Goal: Task Accomplishment & Management: Complete application form

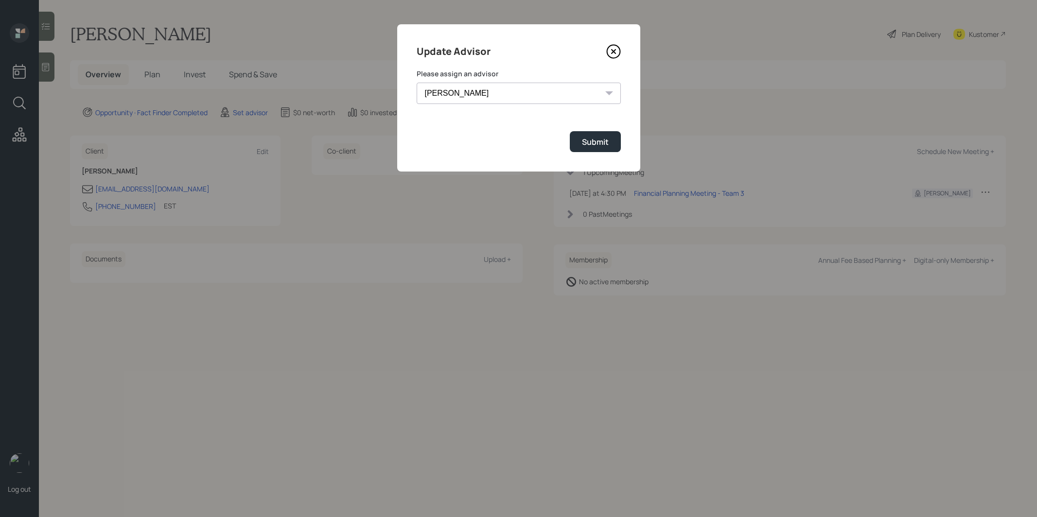
select select "8b79112e-3cfb-44f9-89e7-15267fe946c1"
click at [598, 150] on button "Submit" at bounding box center [595, 141] width 51 height 21
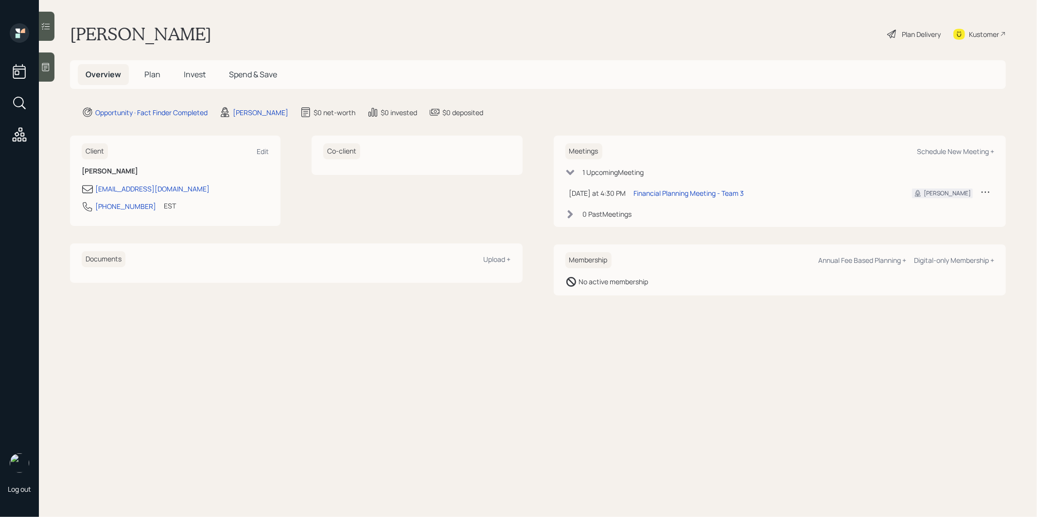
click at [47, 69] on icon at bounding box center [46, 67] width 10 height 10
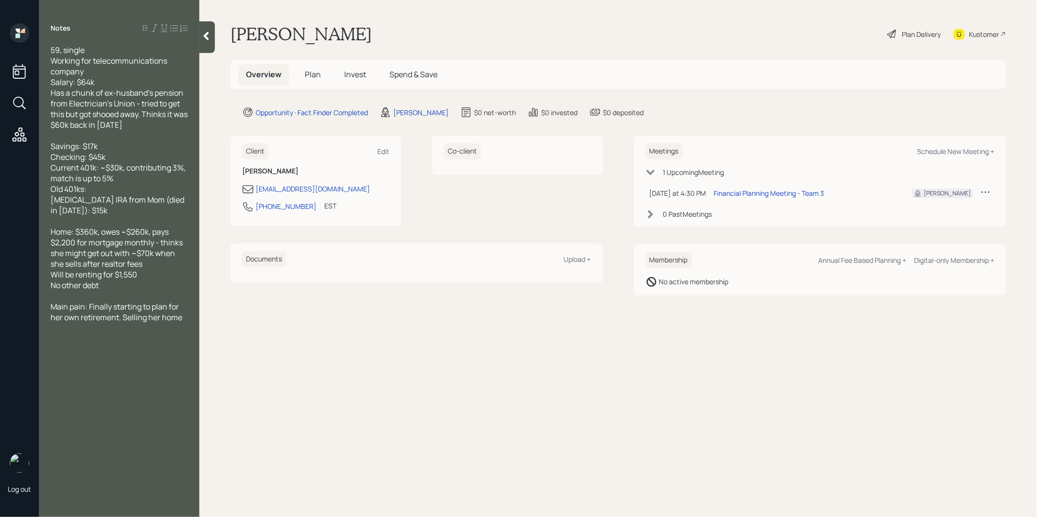
click at [311, 69] on span "Plan" at bounding box center [313, 74] width 16 height 11
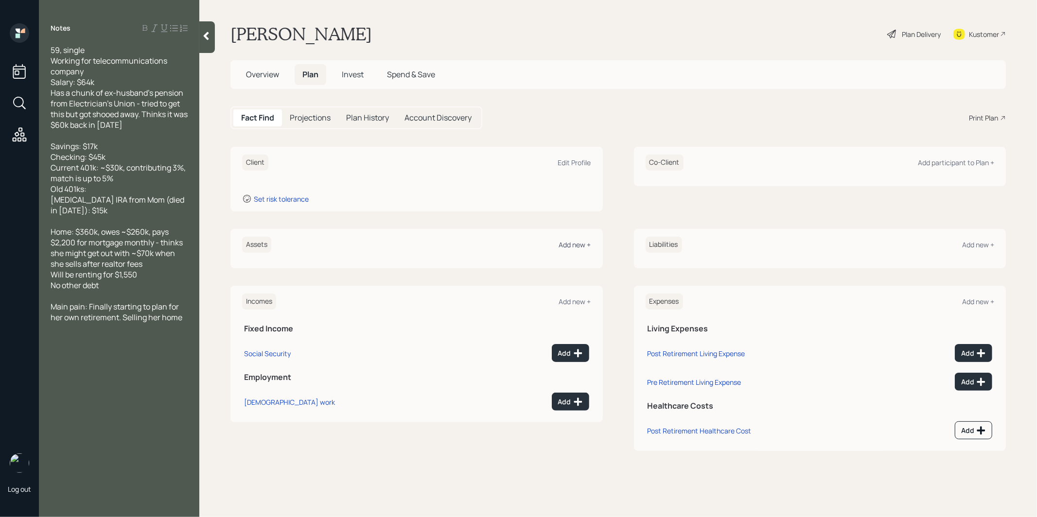
click at [571, 241] on div "Add new +" at bounding box center [575, 244] width 32 height 9
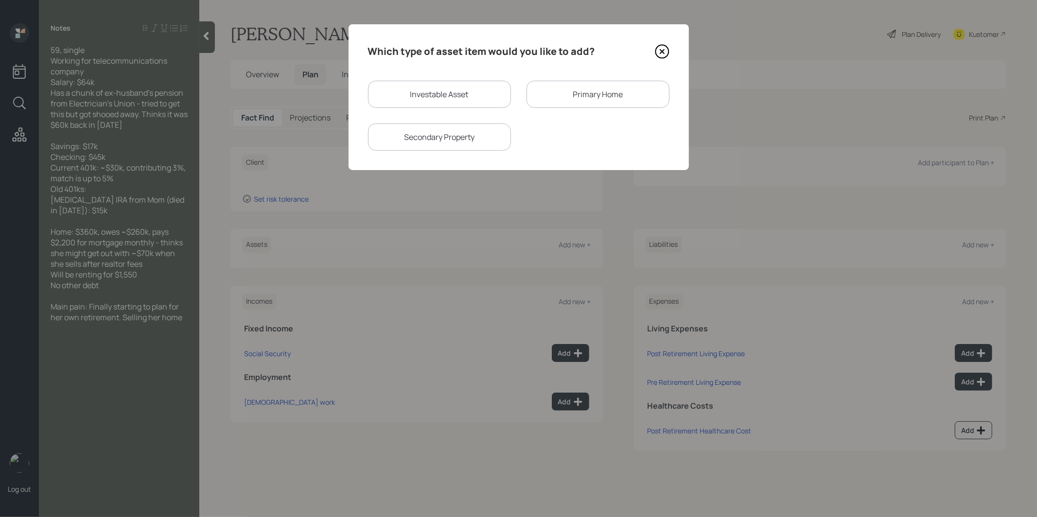
click at [443, 93] on div "Investable Asset" at bounding box center [439, 94] width 143 height 27
select select "taxable"
select select "balanced"
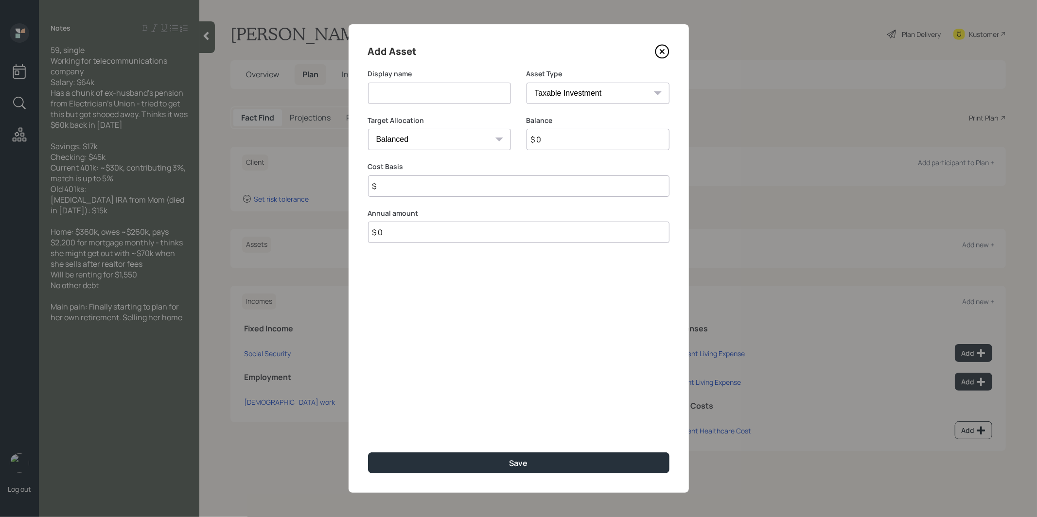
click at [429, 98] on input at bounding box center [439, 93] width 143 height 21
type input "Cash"
click at [597, 141] on input "$ 0" at bounding box center [598, 139] width 143 height 21
type input "$ 62,000"
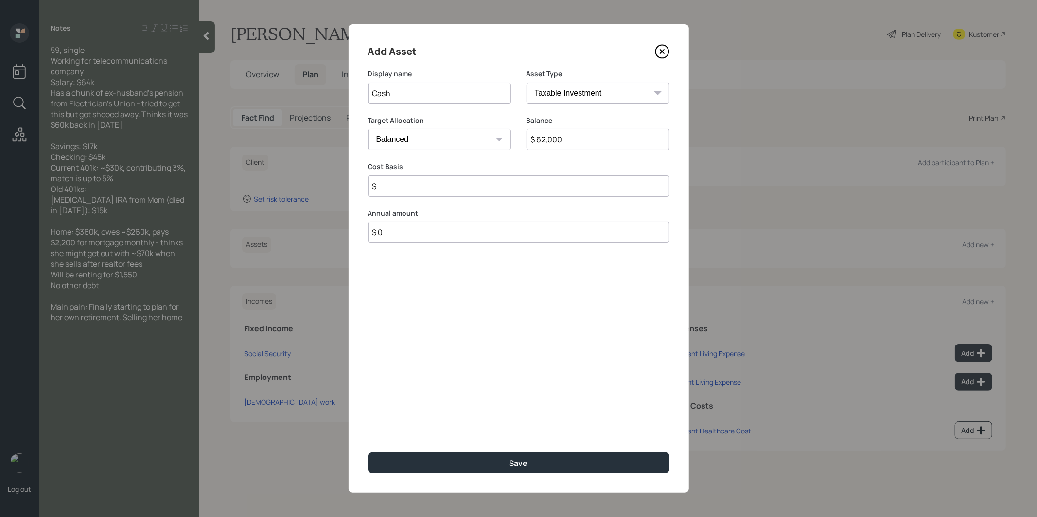
click at [441, 139] on select "Cash Conservative Balanced Aggressive" at bounding box center [439, 139] width 143 height 21
select select "uninvested"
click at [368, 129] on select "Cash Conservative Balanced Aggressive" at bounding box center [439, 139] width 143 height 21
click at [437, 188] on input "$" at bounding box center [519, 186] width 302 height 21
type input "$ 62,000"
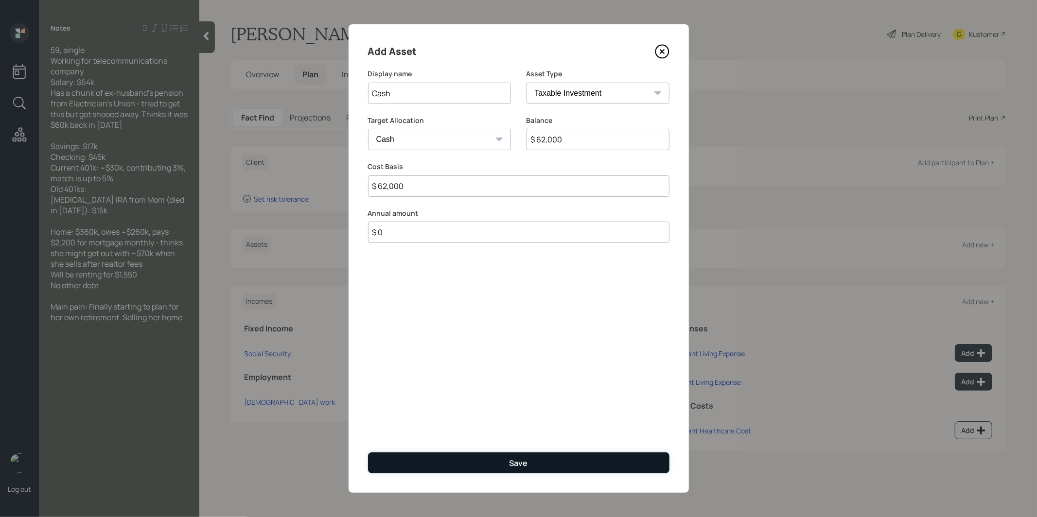
click at [426, 460] on button "Save" at bounding box center [519, 463] width 302 height 21
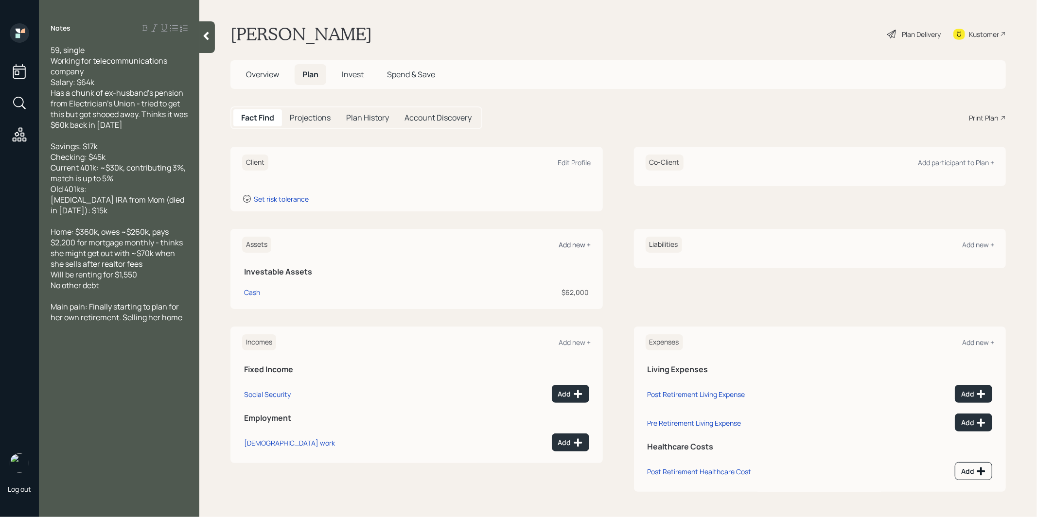
click at [570, 244] on div "Add new +" at bounding box center [575, 244] width 32 height 9
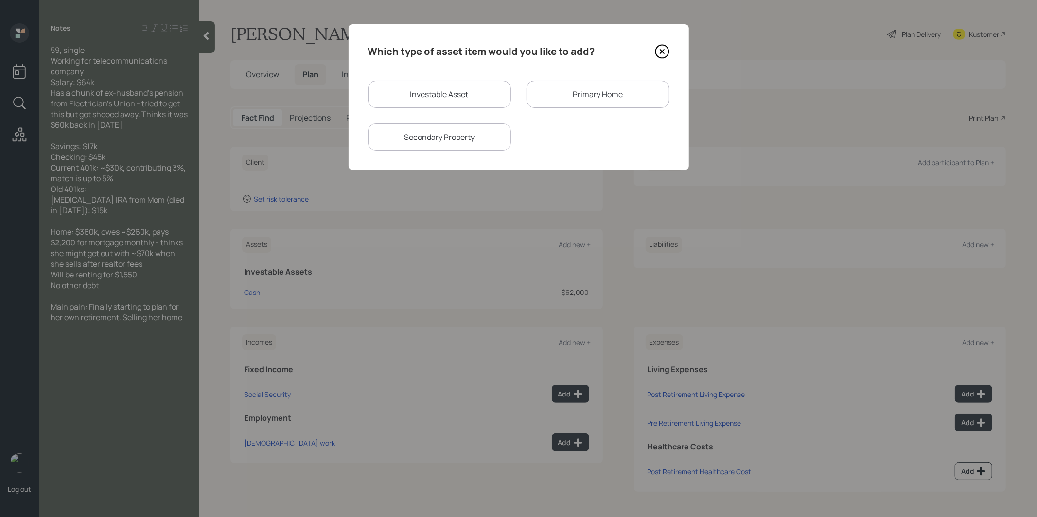
click at [449, 95] on div "Investable Asset" at bounding box center [439, 94] width 143 height 27
select select "taxable"
select select "balanced"
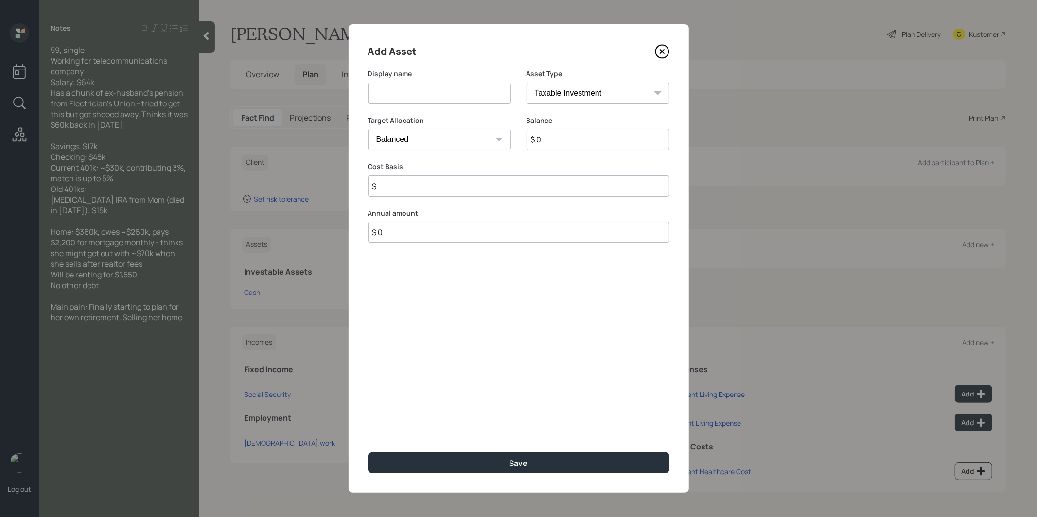
click at [399, 95] on input at bounding box center [439, 93] width 143 height 21
type input "Current 401k"
click at [585, 95] on select "SEP IRA IRA Roth IRA 401(k) Roth 401(k) 403(b) Roth 403(b) 457(b) Roth 457(b) H…" at bounding box center [598, 93] width 143 height 21
select select "company_sponsored"
click at [527, 83] on select "SEP IRA IRA Roth IRA 401(k) Roth 401(k) 403(b) Roth 403(b) 457(b) Roth 457(b) H…" at bounding box center [598, 93] width 143 height 21
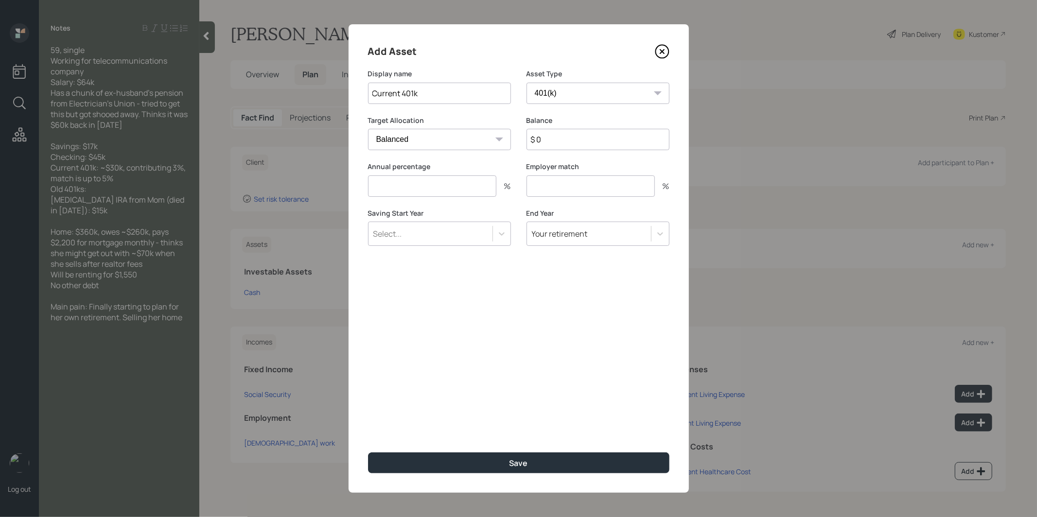
click at [558, 143] on input "$ 0" at bounding box center [598, 139] width 143 height 21
type input "$ 30,000"
click at [432, 187] on input "number" at bounding box center [432, 186] width 128 height 21
type input "3"
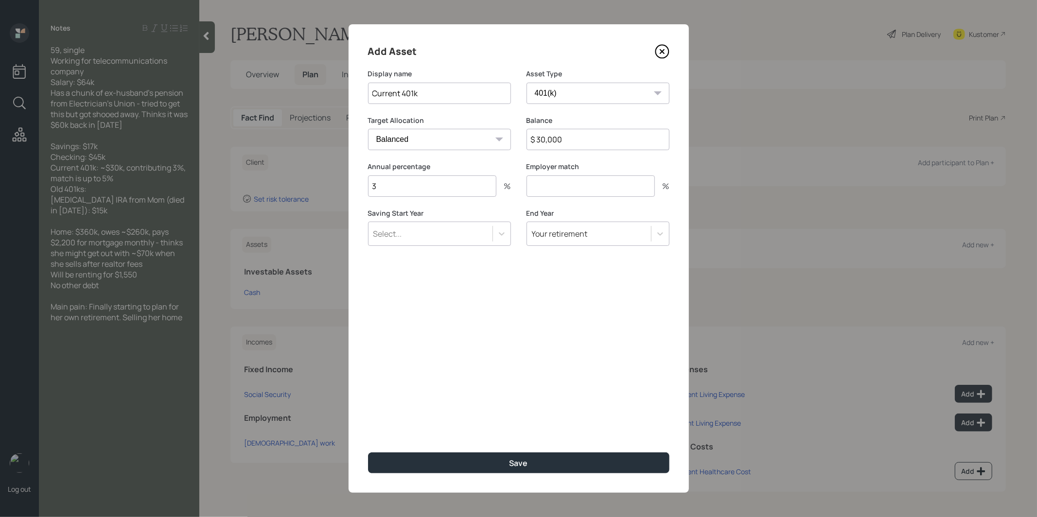
click at [433, 237] on div "Select..." at bounding box center [431, 234] width 124 height 17
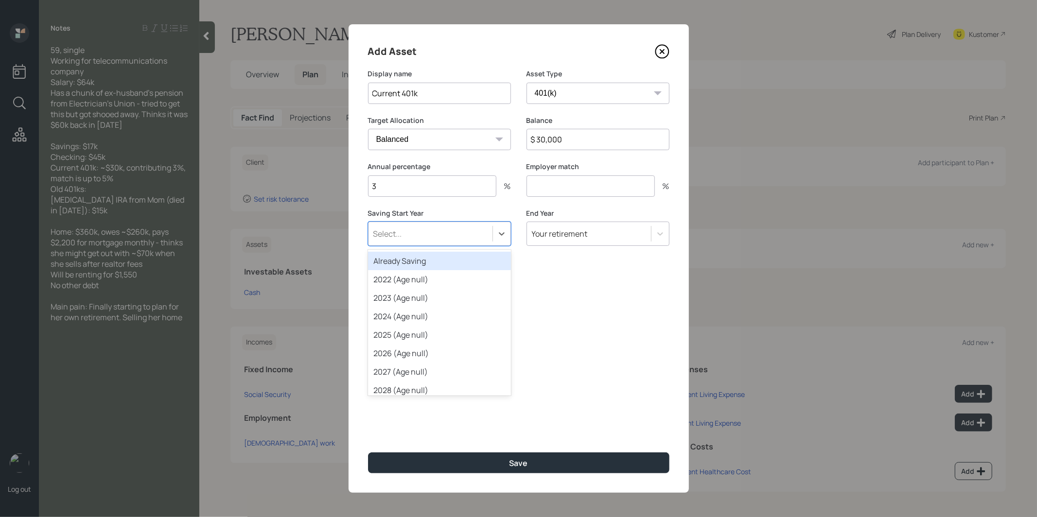
click at [427, 260] on div "Already Saving" at bounding box center [439, 261] width 143 height 18
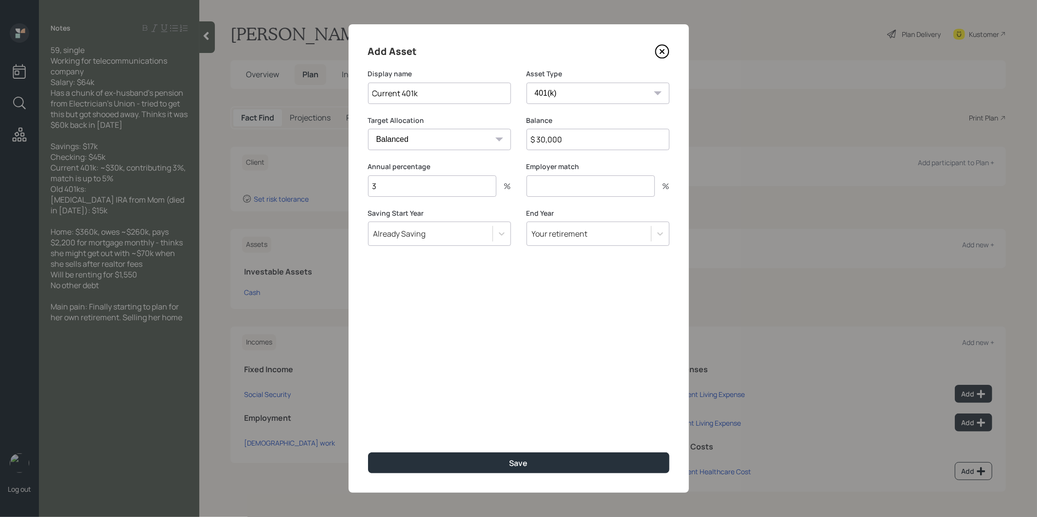
click at [573, 183] on input "number" at bounding box center [591, 186] width 128 height 21
type input "0"
click at [480, 459] on button "Save" at bounding box center [519, 463] width 302 height 21
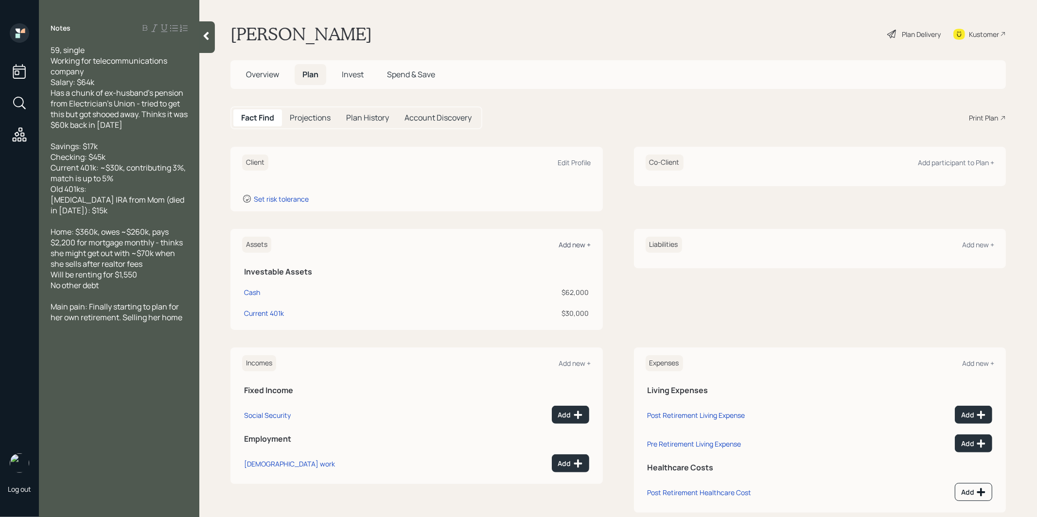
click at [580, 243] on div "Add new +" at bounding box center [575, 244] width 32 height 9
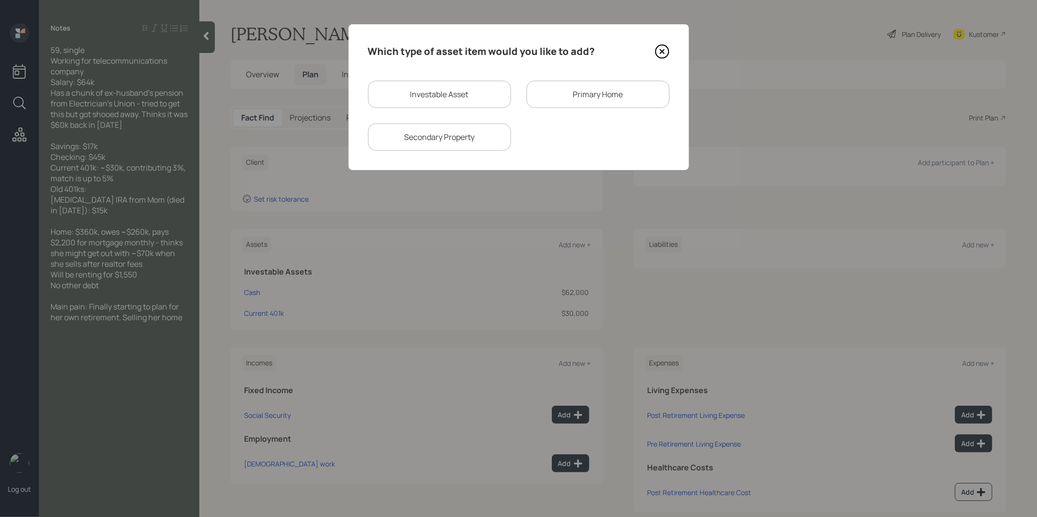
click at [411, 96] on div "Investable Asset" at bounding box center [439, 94] width 143 height 27
select select "taxable"
select select "balanced"
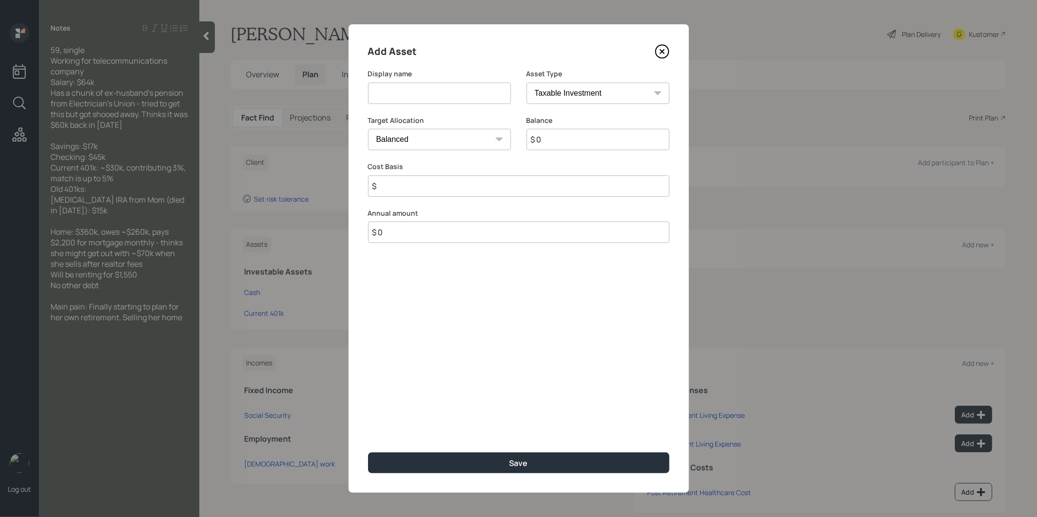
click at [422, 95] on input at bounding box center [439, 93] width 143 height 21
type input "Inherited IRA"
click at [561, 94] on select "SEP IRA IRA Roth IRA 401(k) Roth 401(k) 403(b) Roth 403(b) 457(b) Roth 457(b) H…" at bounding box center [598, 93] width 143 height 21
select select "ira"
click at [527, 83] on select "SEP IRA IRA Roth IRA 401(k) Roth 401(k) 403(b) Roth 403(b) 457(b) Roth 457(b) H…" at bounding box center [598, 93] width 143 height 21
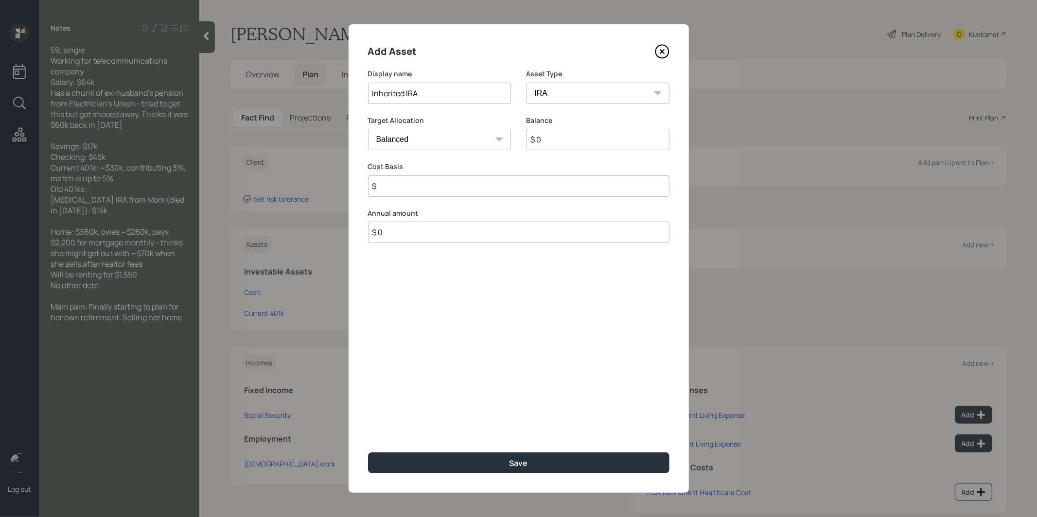
type input "$"
click at [579, 146] on input "$ 0" at bounding box center [598, 139] width 143 height 21
type input "$ 15,000"
click at [445, 192] on input "$" at bounding box center [519, 186] width 302 height 21
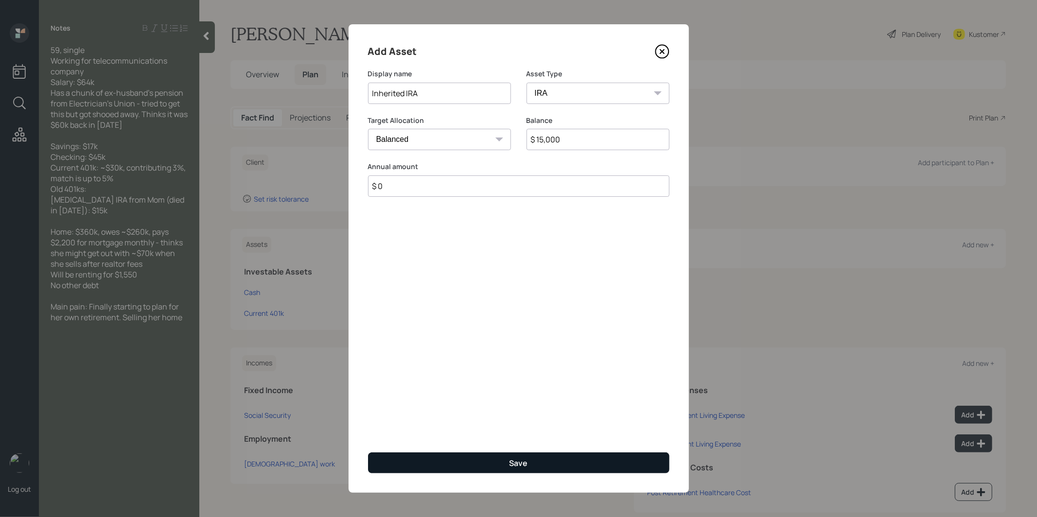
type input "$ 0"
click at [420, 462] on button "Save" at bounding box center [519, 463] width 302 height 21
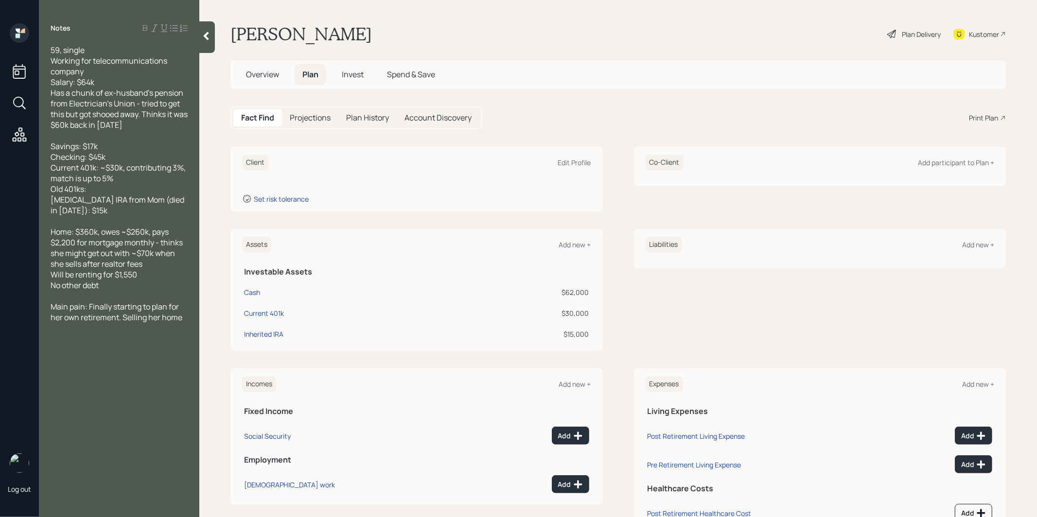
scroll to position [39, 0]
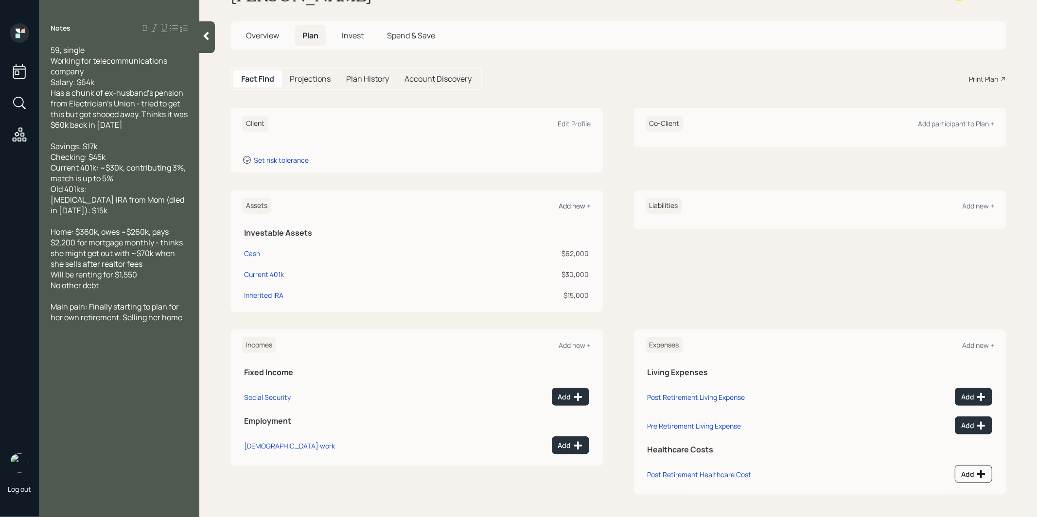
click at [579, 201] on div "Add new +" at bounding box center [575, 205] width 32 height 9
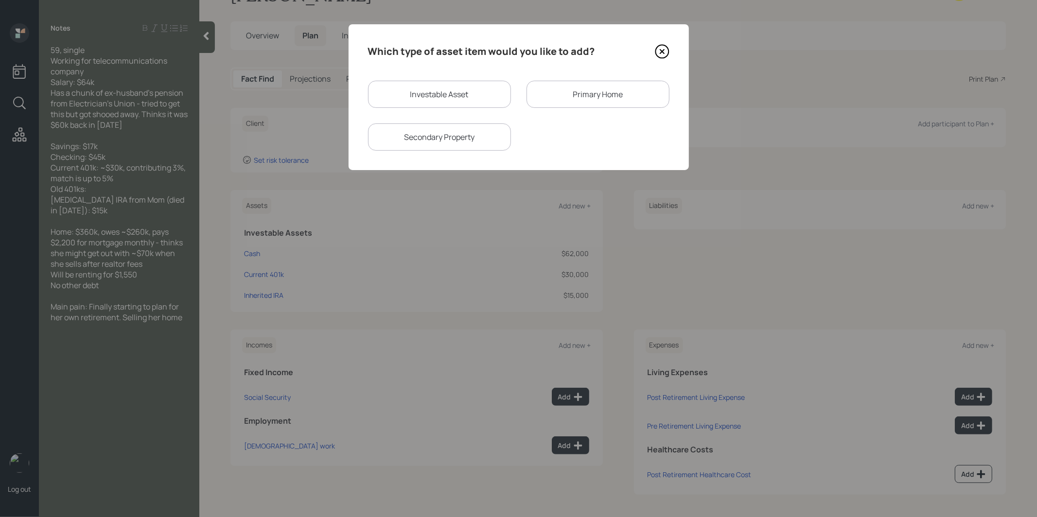
click at [571, 93] on div "Primary Home" at bounding box center [598, 94] width 143 height 27
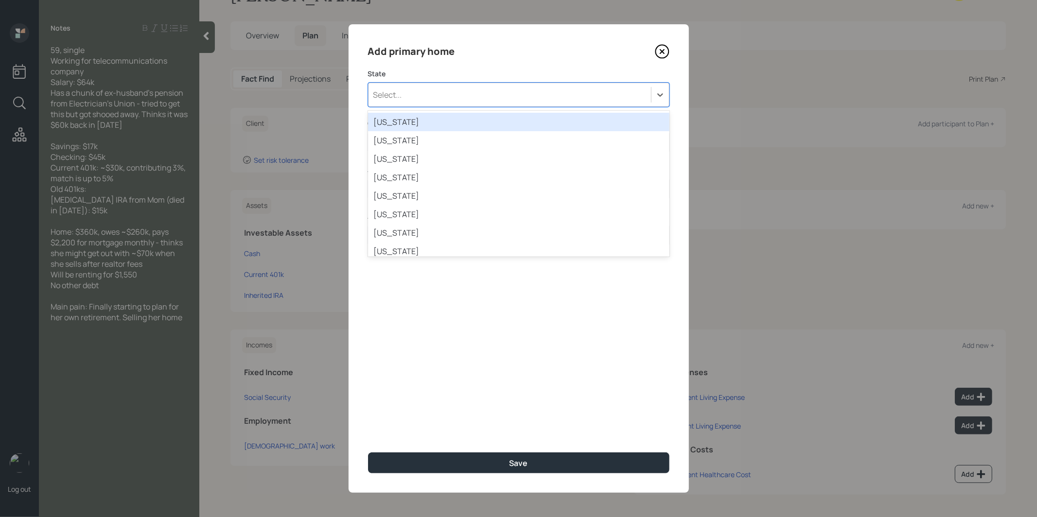
click at [491, 95] on div "Select..." at bounding box center [510, 95] width 283 height 17
type input "ma"
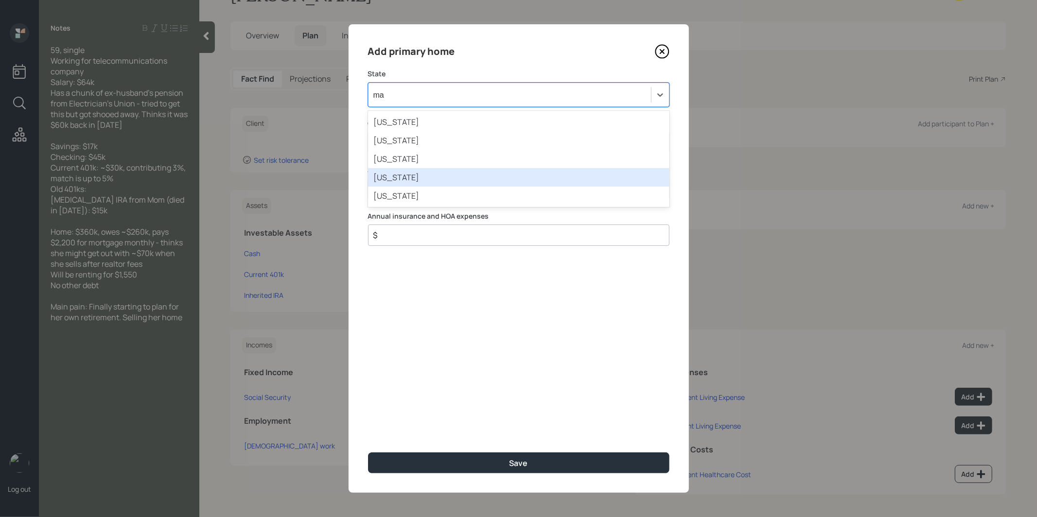
click at [415, 179] on div "[US_STATE]" at bounding box center [519, 177] width 302 height 18
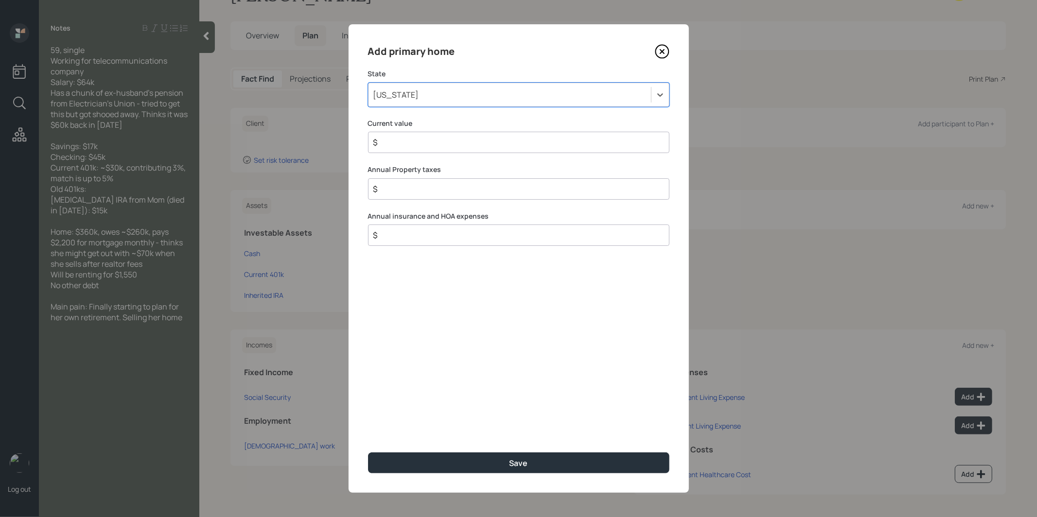
click at [423, 145] on input "$" at bounding box center [515, 143] width 285 height 12
type input "$ 360,000"
click at [431, 465] on button "Save" at bounding box center [519, 463] width 302 height 21
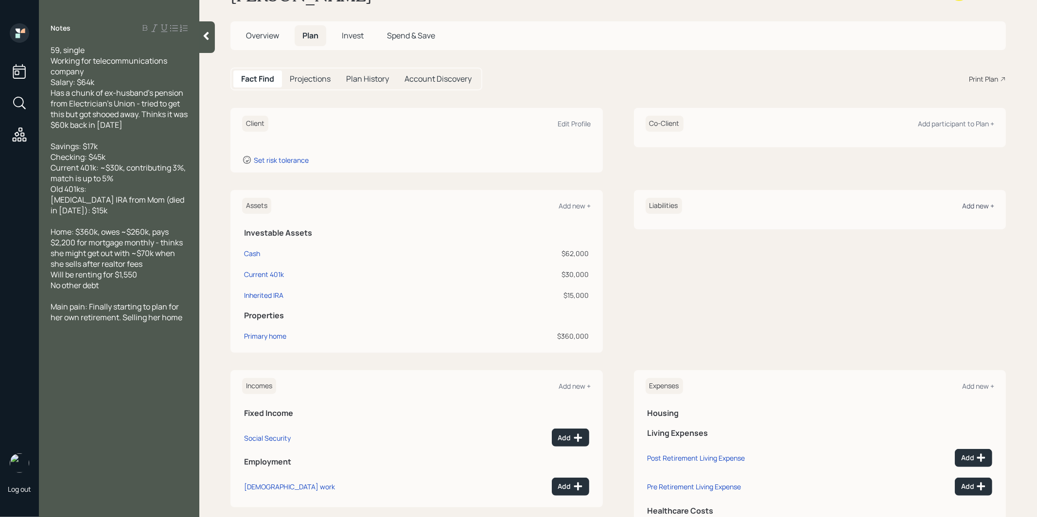
click at [977, 205] on div "Add new +" at bounding box center [979, 205] width 32 height 9
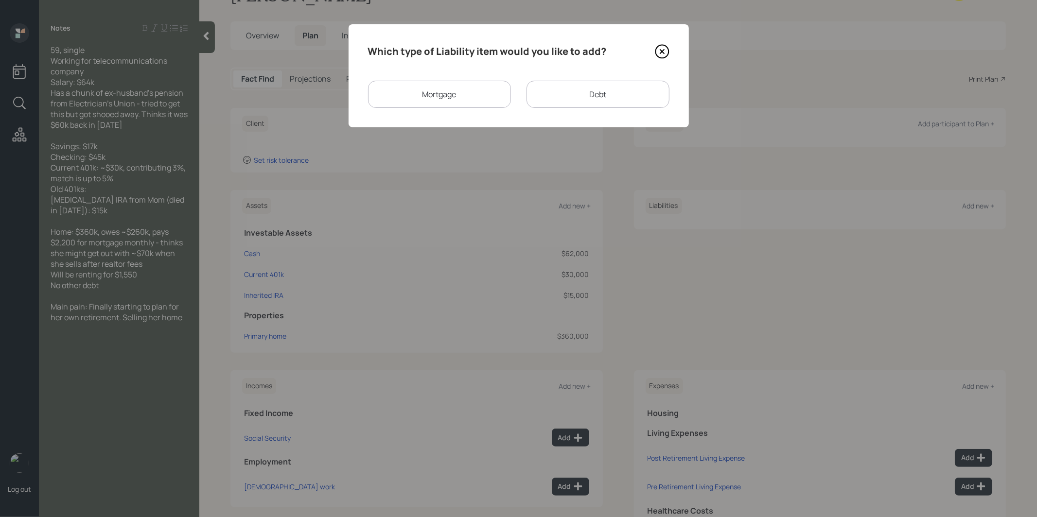
click at [464, 95] on div "Mortgage" at bounding box center [439, 94] width 143 height 27
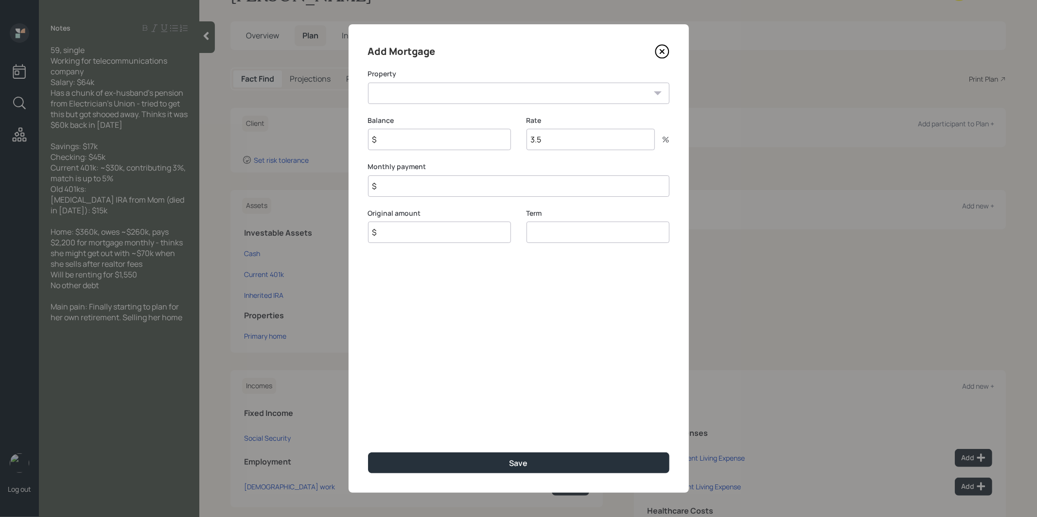
click at [413, 95] on select "MA Primary home" at bounding box center [519, 93] width 302 height 21
select select "9c03f33c-b36c-4043-8fab-a1093875ed62"
click at [368, 83] on select "MA Primary home" at bounding box center [519, 93] width 302 height 21
click at [393, 143] on input "$" at bounding box center [439, 139] width 143 height 21
type input "$ 260,000"
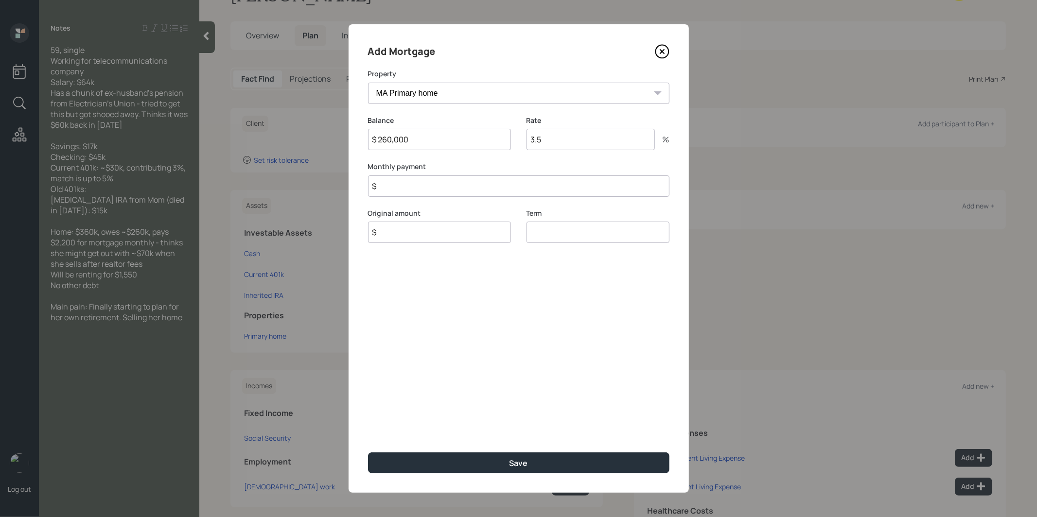
click at [413, 188] on input "$" at bounding box center [519, 186] width 302 height 21
type input "$ 2,200"
click at [403, 232] on input "$" at bounding box center [439, 232] width 143 height 21
type input "$ 260,000"
click at [551, 233] on input "number" at bounding box center [598, 232] width 143 height 21
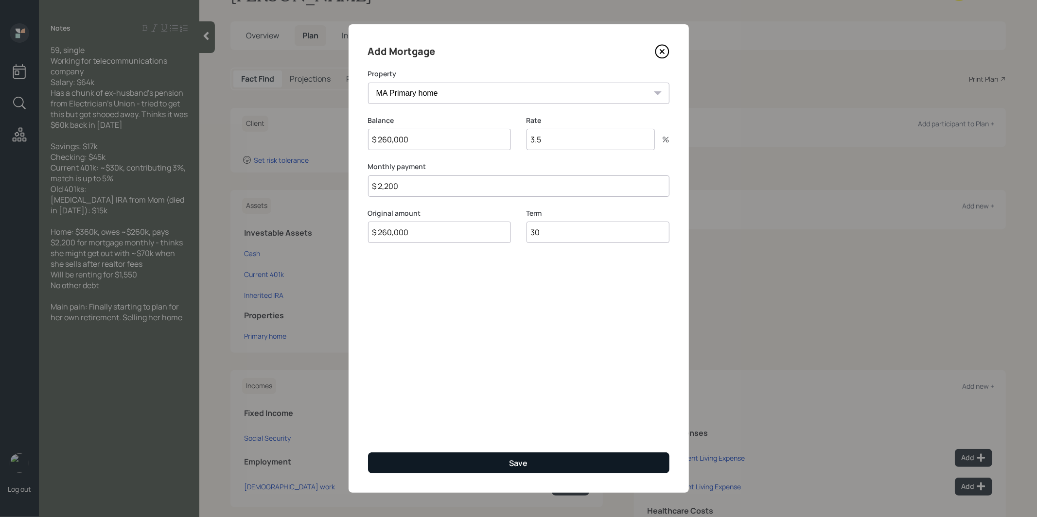
type input "30"
click at [445, 461] on button "Save" at bounding box center [519, 463] width 302 height 21
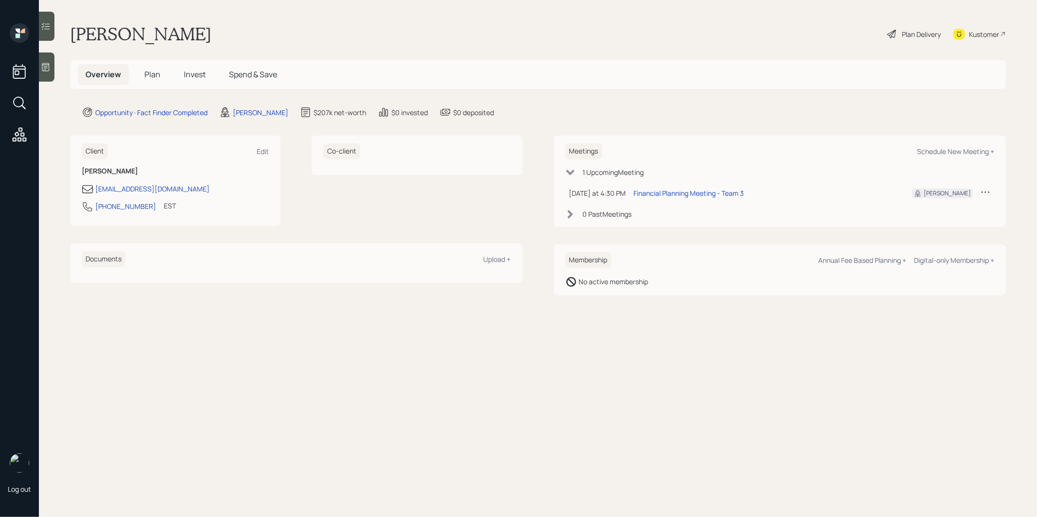
click at [151, 74] on span "Plan" at bounding box center [152, 74] width 16 height 11
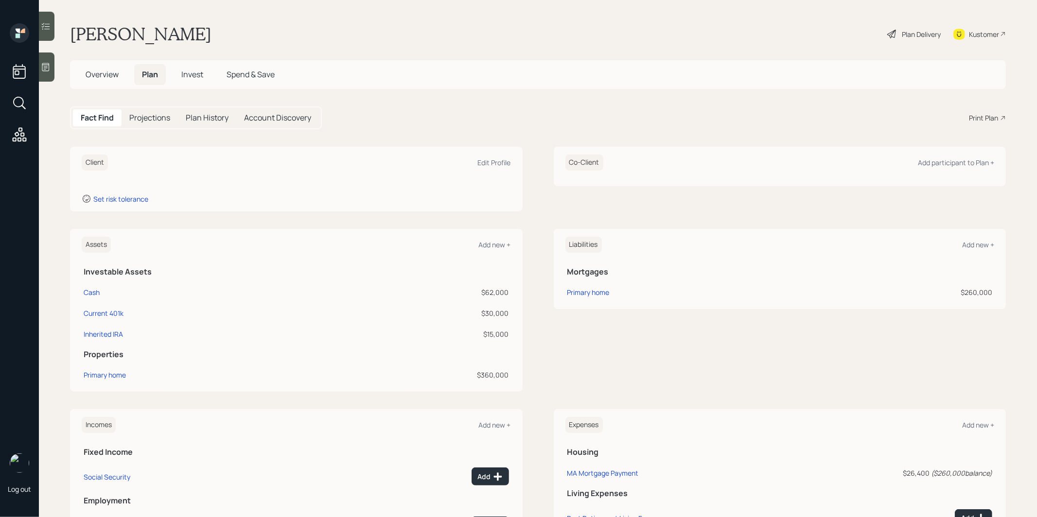
click at [43, 68] on icon at bounding box center [46, 67] width 10 height 10
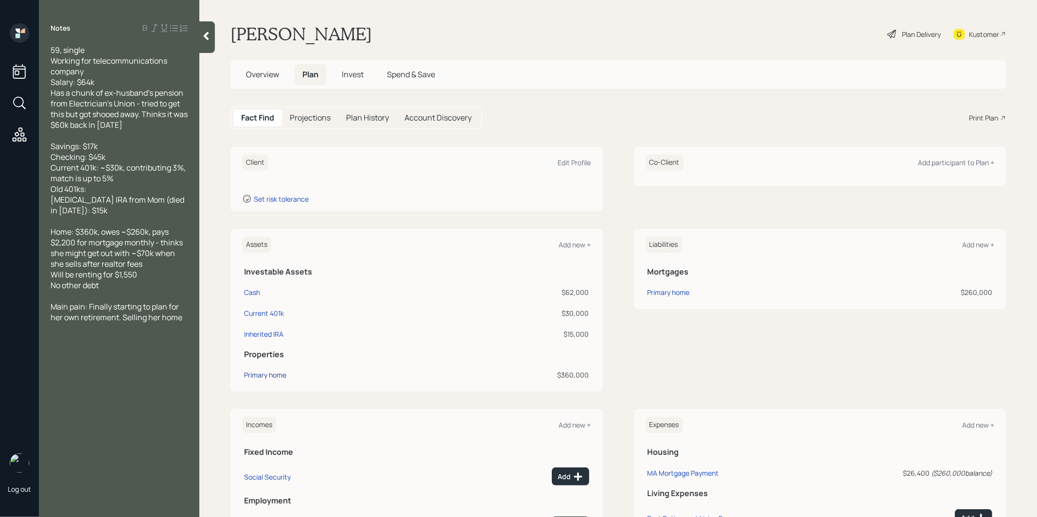
click at [265, 374] on div "Primary home" at bounding box center [265, 375] width 42 height 10
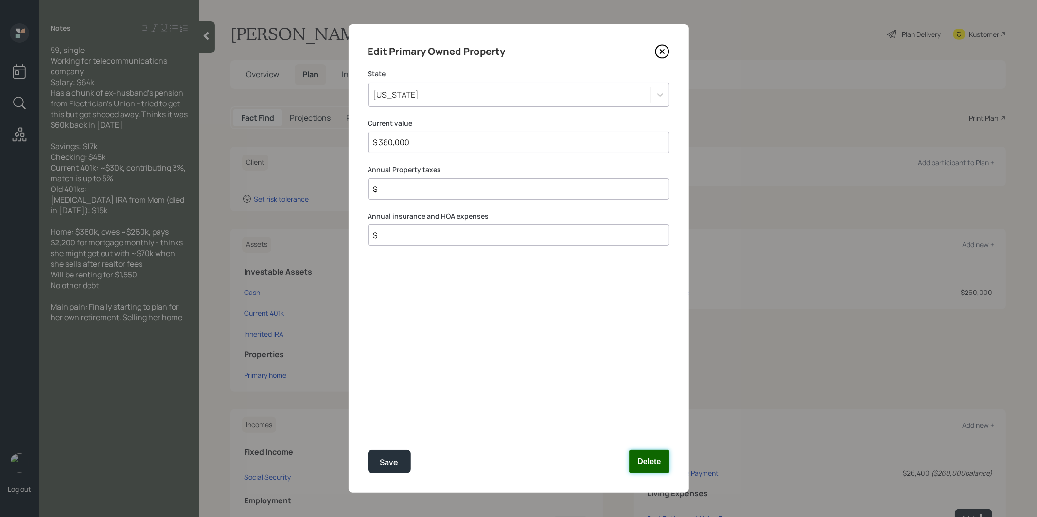
click at [656, 463] on button "Delete" at bounding box center [649, 461] width 40 height 23
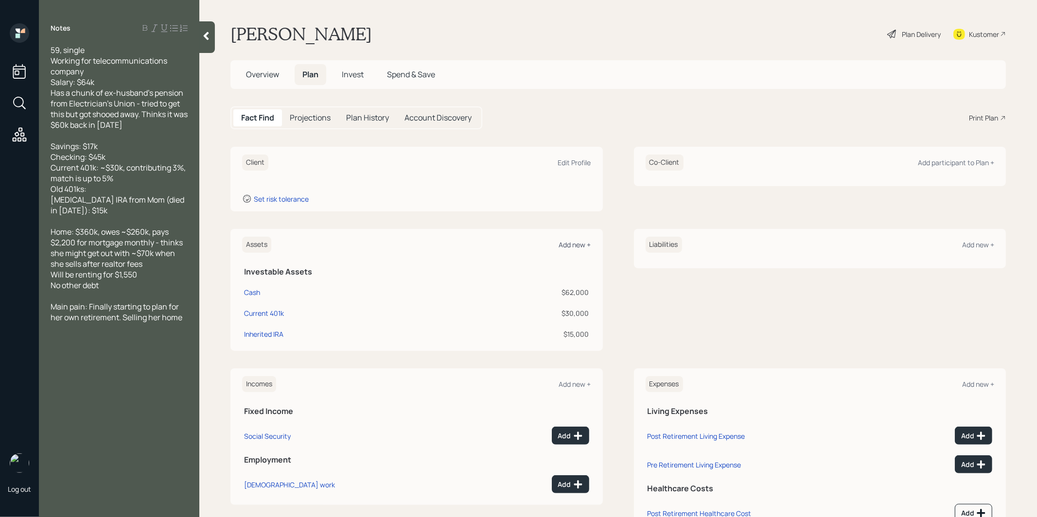
click at [576, 241] on div "Add new +" at bounding box center [575, 244] width 32 height 9
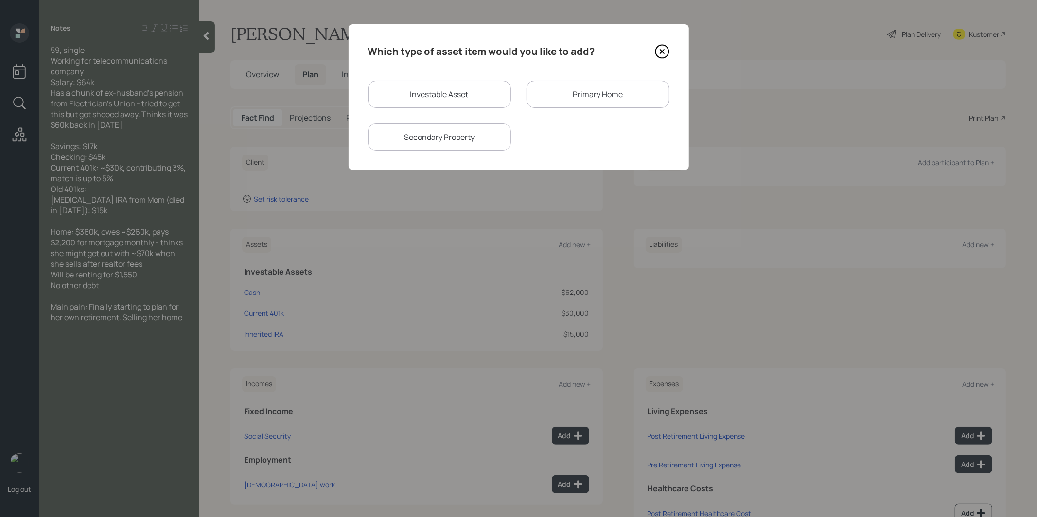
click at [462, 91] on div "Investable Asset" at bounding box center [439, 94] width 143 height 27
select select "taxable"
select select "balanced"
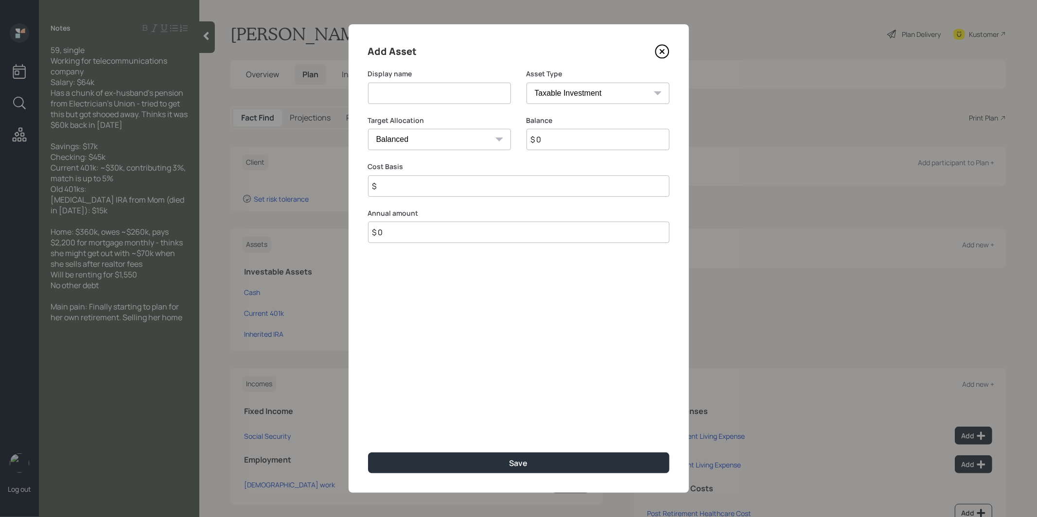
click at [461, 97] on input at bounding box center [439, 93] width 143 height 21
type input "Proceeds from Home Sale"
click at [577, 145] on input "$ 0" at bounding box center [598, 139] width 143 height 21
type input "$ 70,000"
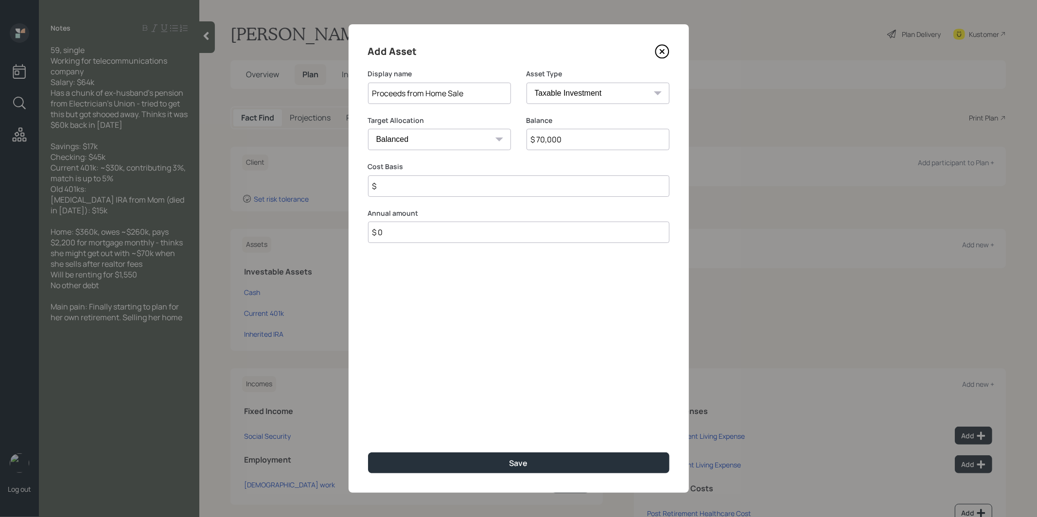
click at [478, 190] on input "$" at bounding box center [519, 186] width 302 height 21
type input "$ 70,000"
click at [485, 459] on button "Save" at bounding box center [519, 463] width 302 height 21
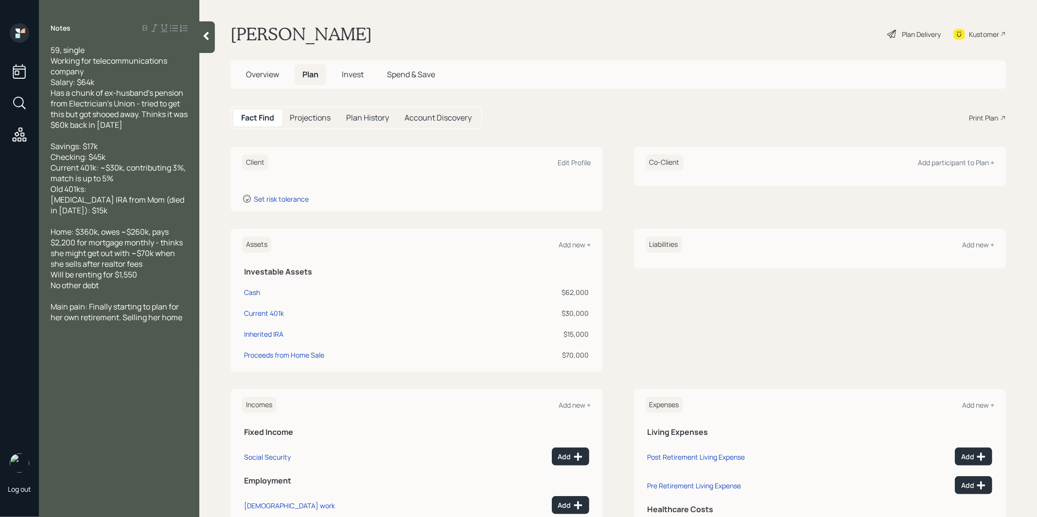
scroll to position [60, 0]
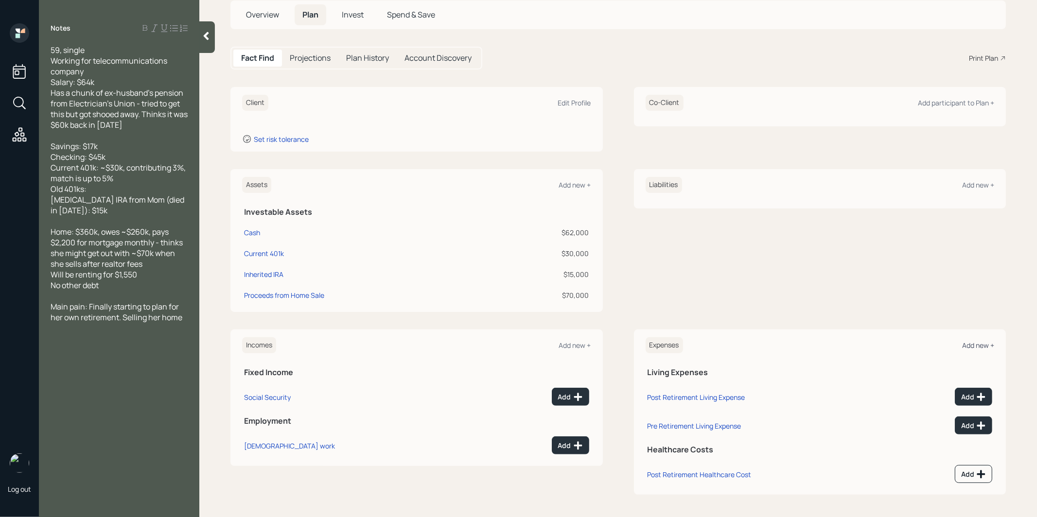
click at [979, 344] on div "Add new +" at bounding box center [979, 345] width 32 height 9
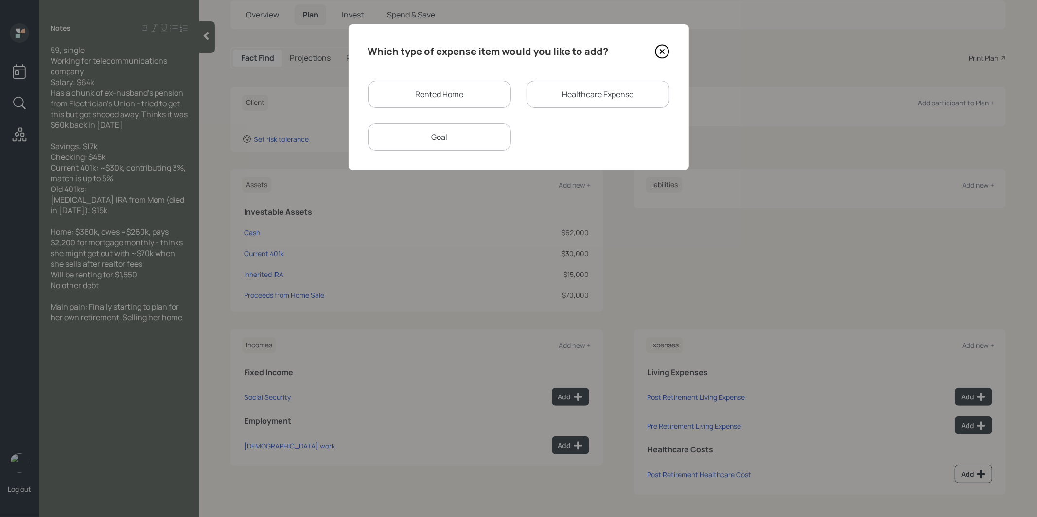
click at [478, 92] on div "Rented Home" at bounding box center [439, 94] width 143 height 27
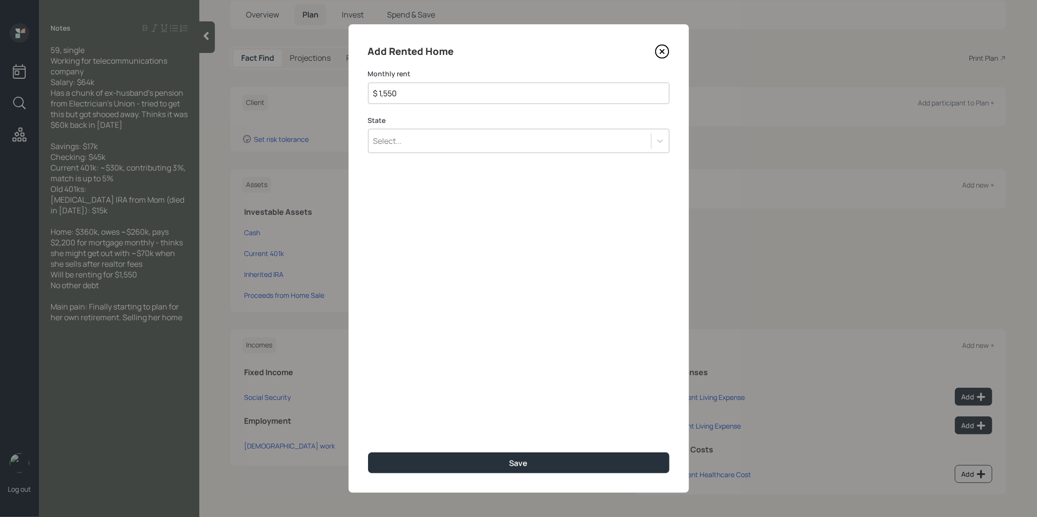
type input "$ 1,550"
click at [410, 145] on div "Select..." at bounding box center [510, 141] width 283 height 17
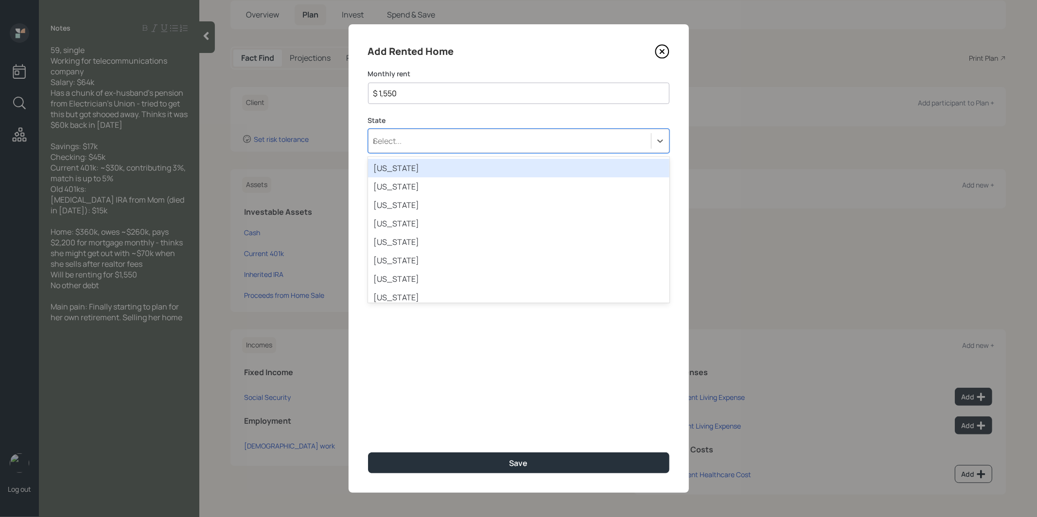
type input "ma"
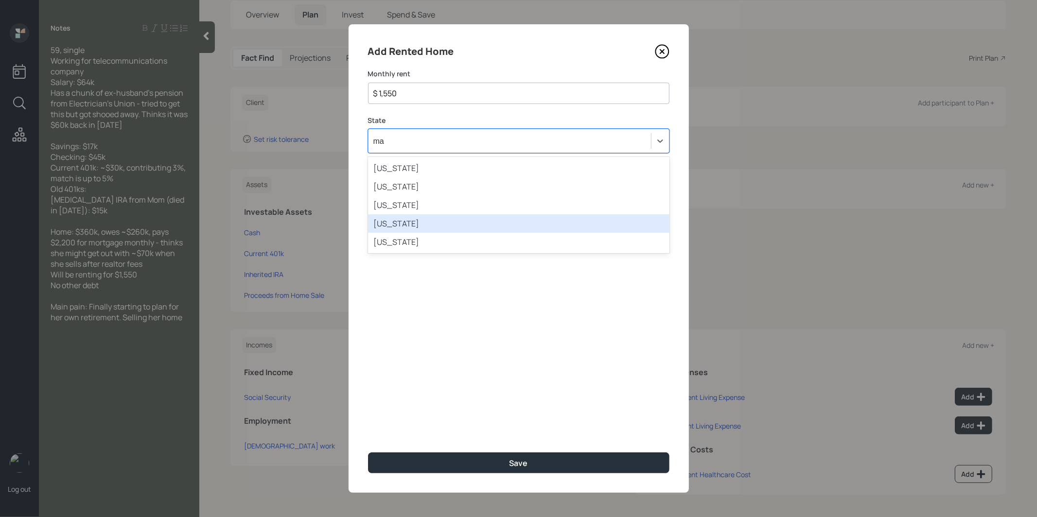
click at [396, 226] on div "[US_STATE]" at bounding box center [519, 223] width 302 height 18
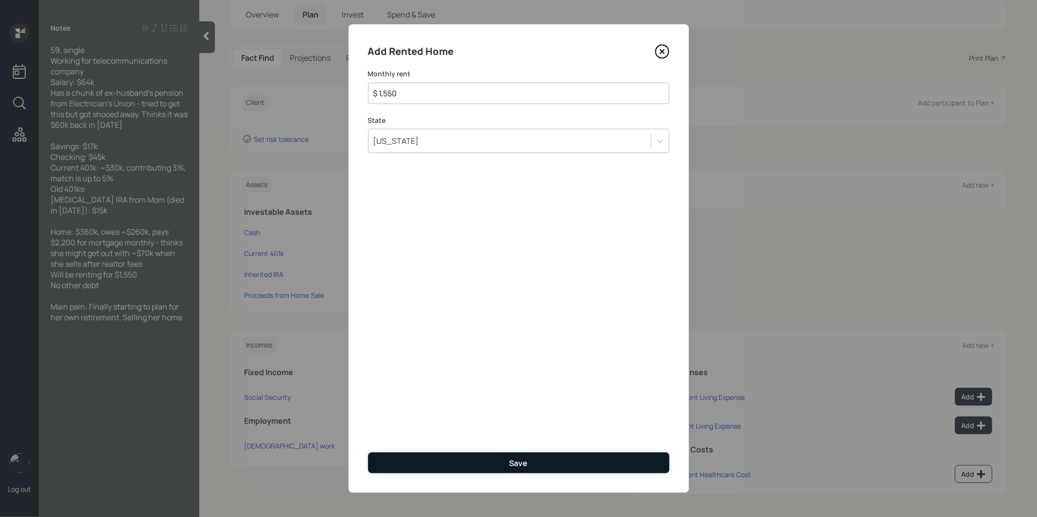
click at [451, 468] on button "Save" at bounding box center [519, 463] width 302 height 21
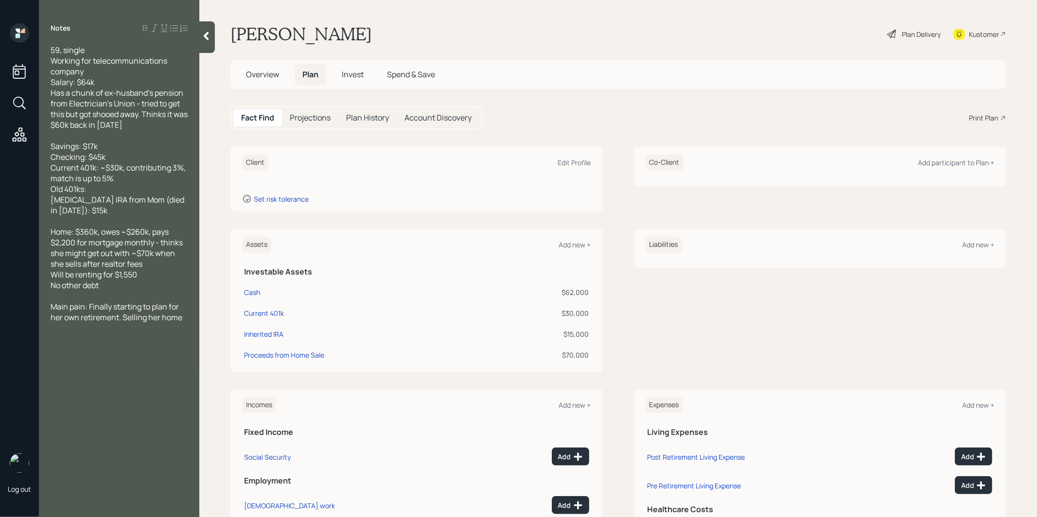
scroll to position [60, 0]
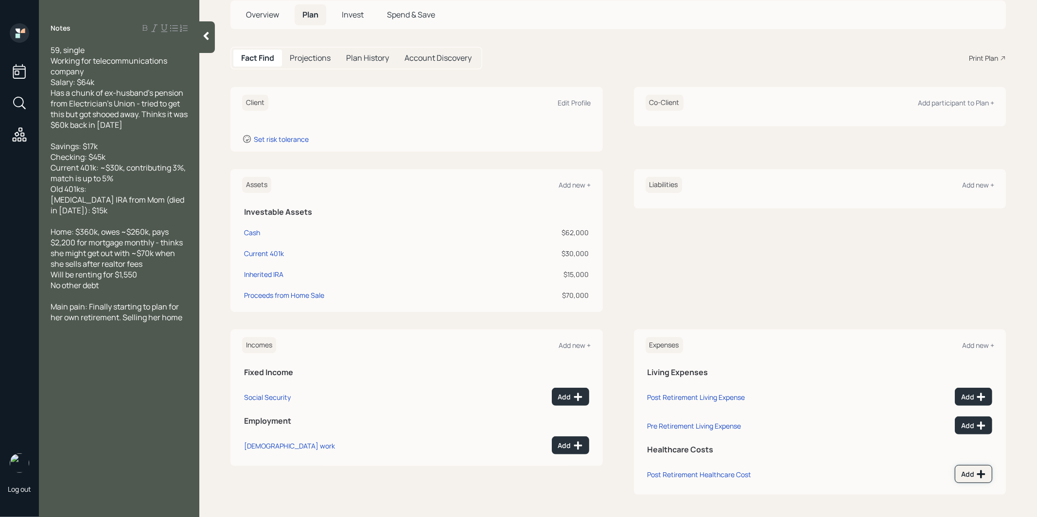
click at [976, 479] on button "Add" at bounding box center [973, 474] width 37 height 18
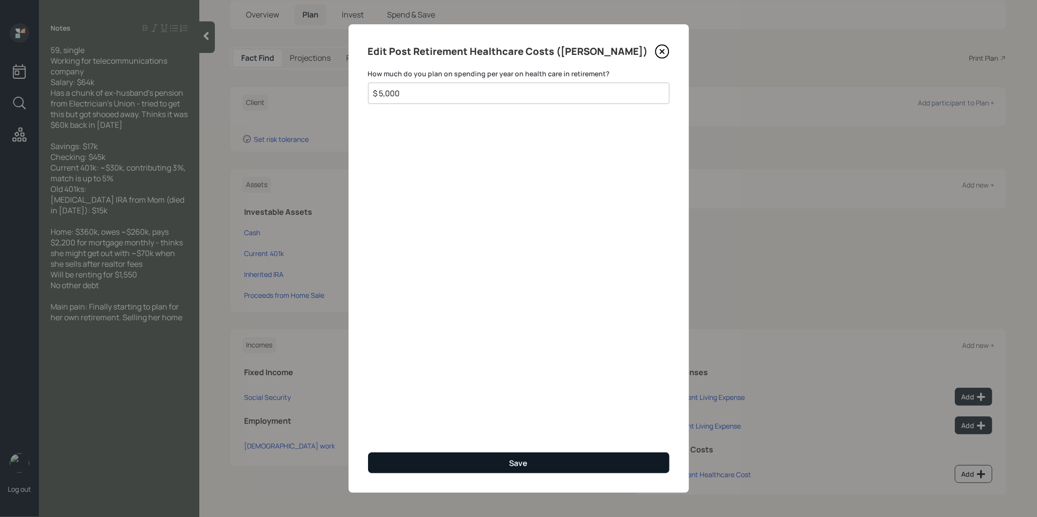
type input "$ 5,000"
click at [471, 465] on button "Save" at bounding box center [519, 463] width 302 height 21
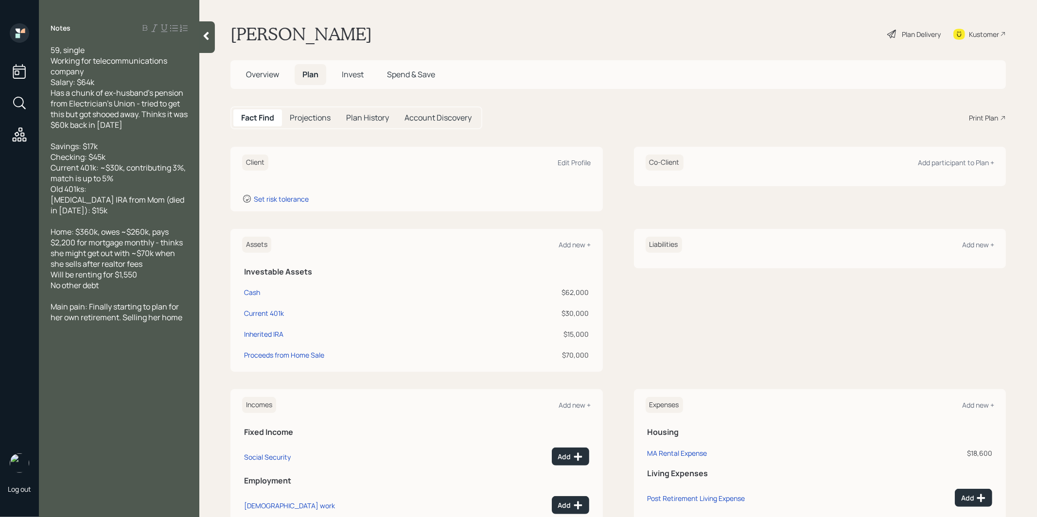
scroll to position [93, 0]
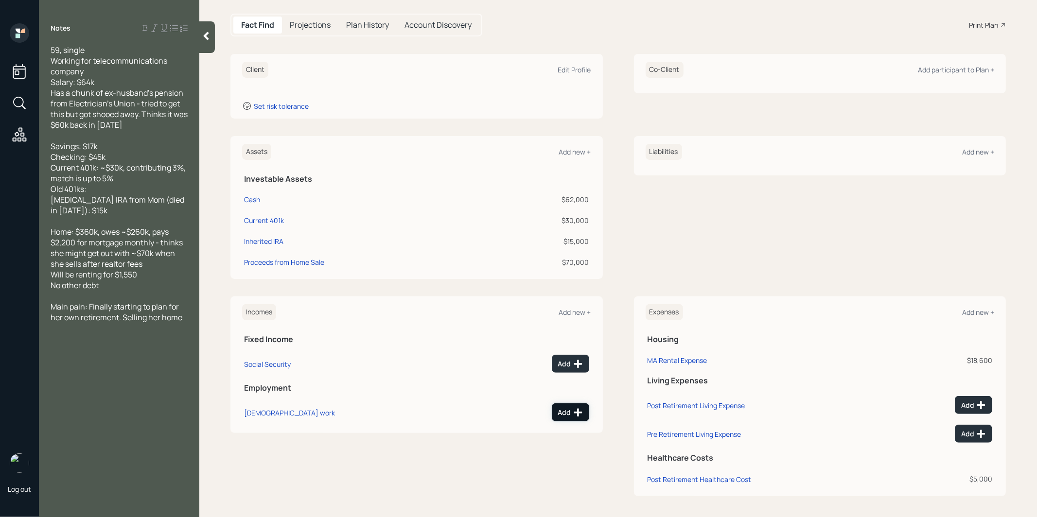
click at [566, 418] on button "Add" at bounding box center [570, 413] width 37 height 18
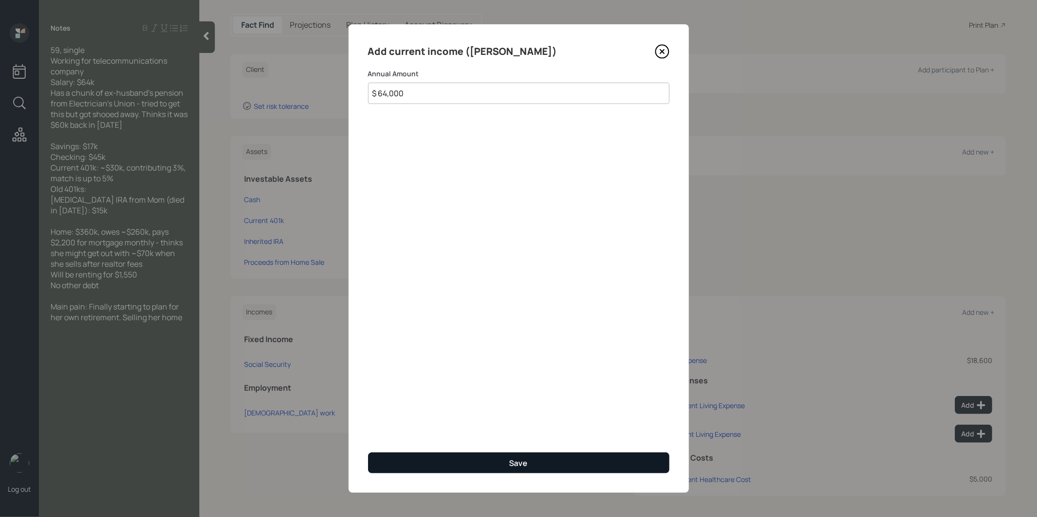
type input "$ 64,000"
click at [417, 463] on button "Save" at bounding box center [519, 463] width 302 height 21
